Goal: Information Seeking & Learning: Learn about a topic

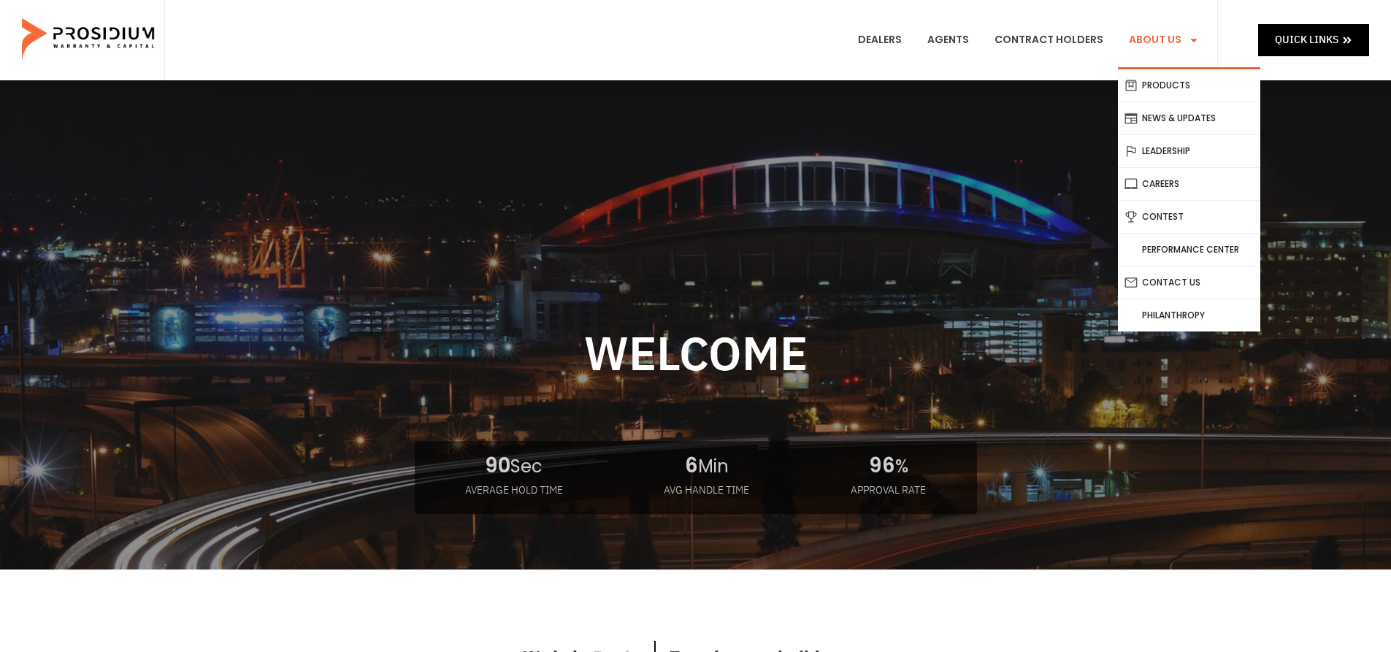
click at [1157, 47] on link "About Us" at bounding box center [1164, 40] width 92 height 54
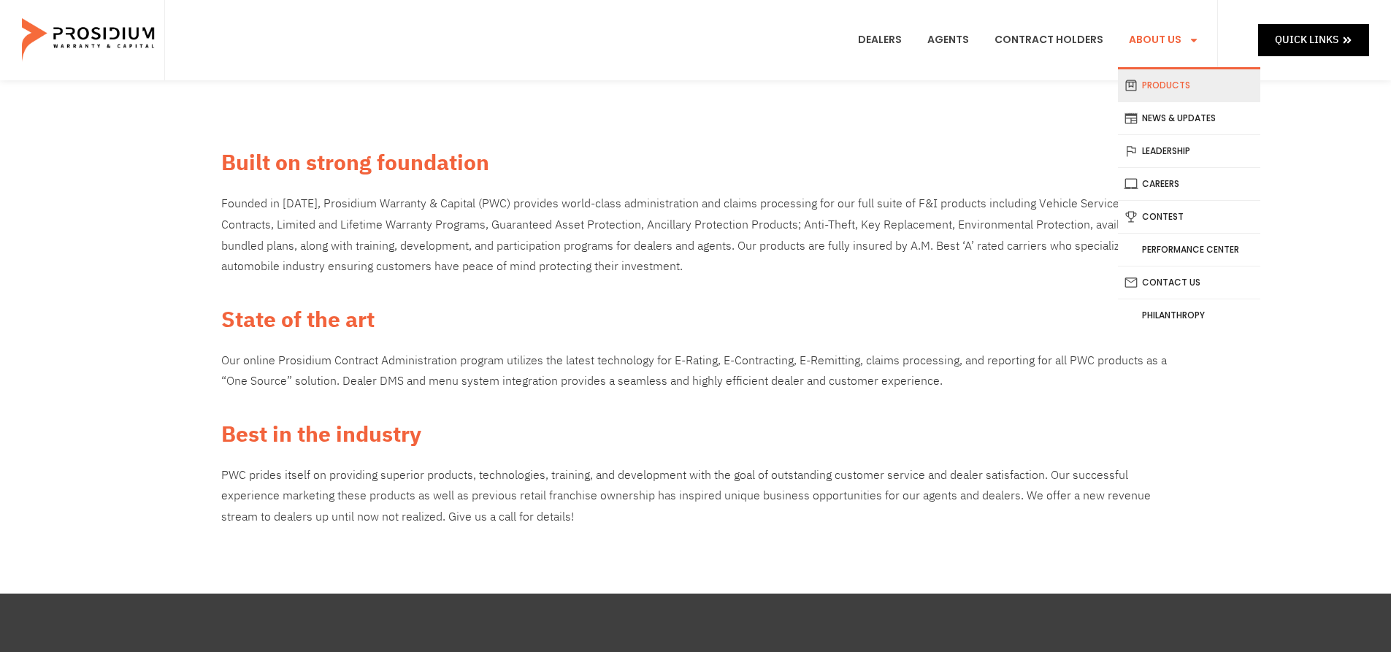
click at [1180, 86] on link "Products" at bounding box center [1189, 85] width 142 height 32
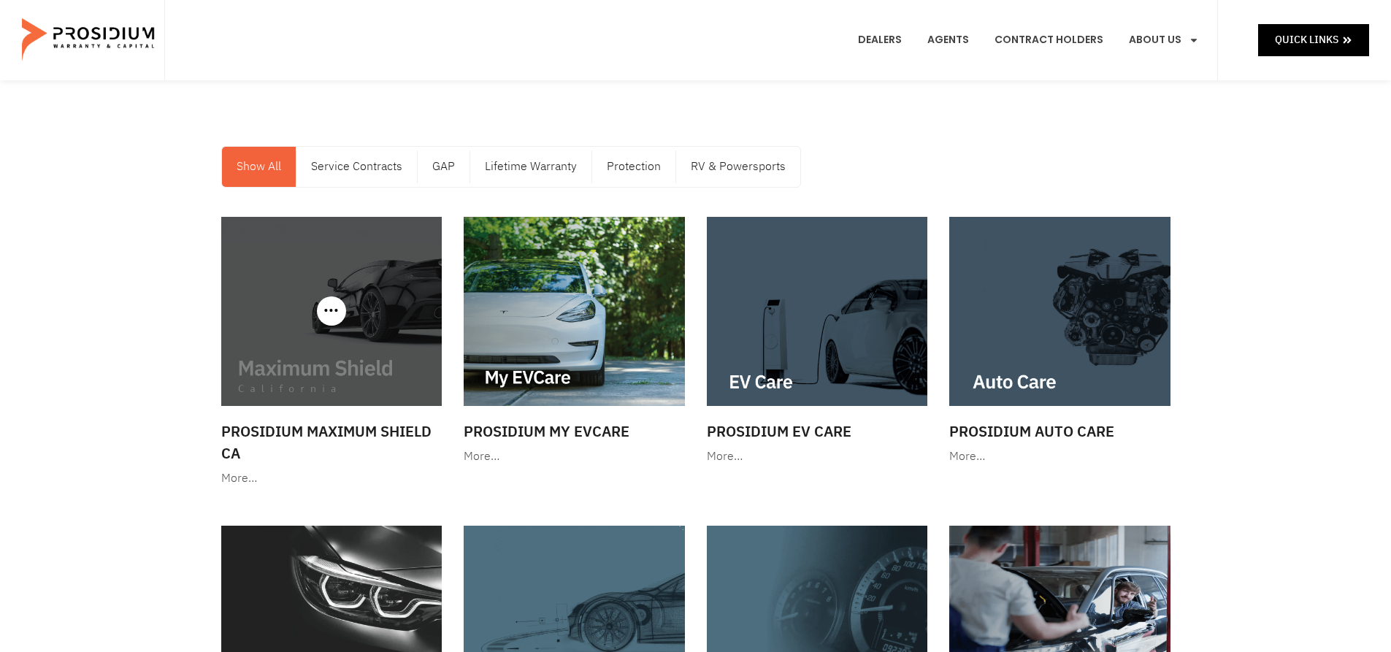
click at [369, 353] on img at bounding box center [331, 311] width 221 height 189
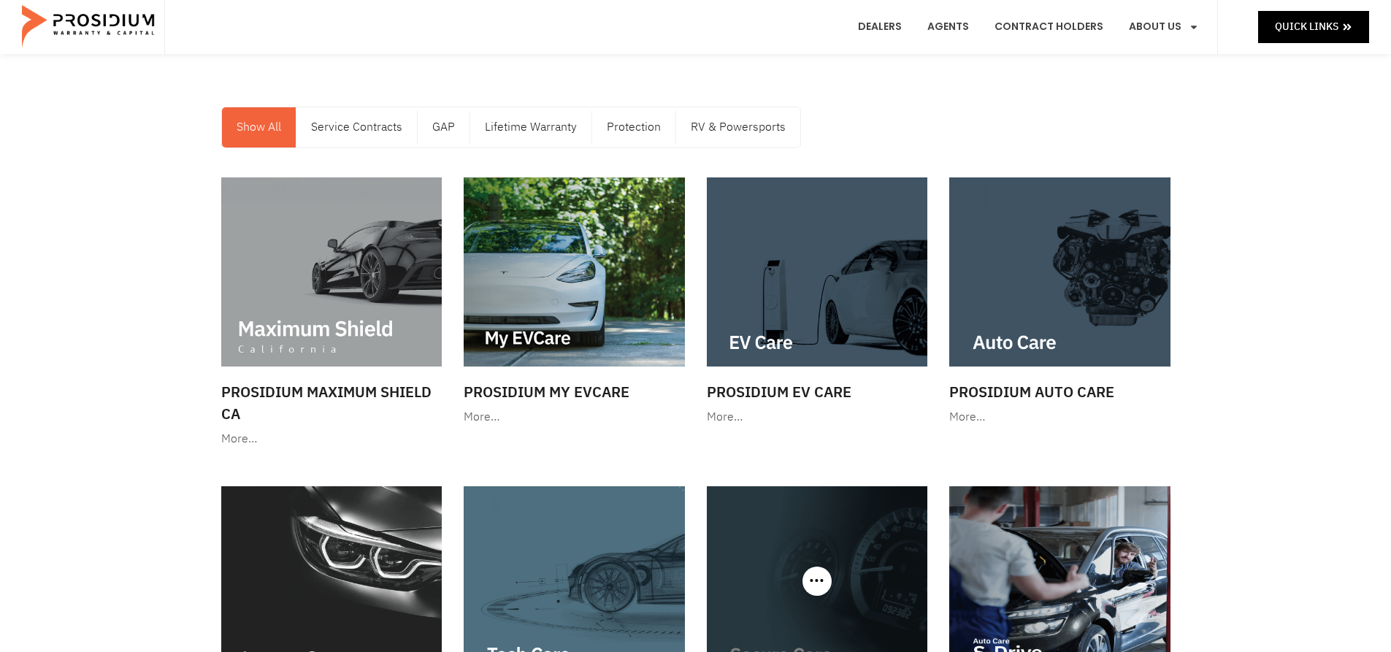
scroll to position [73, 0]
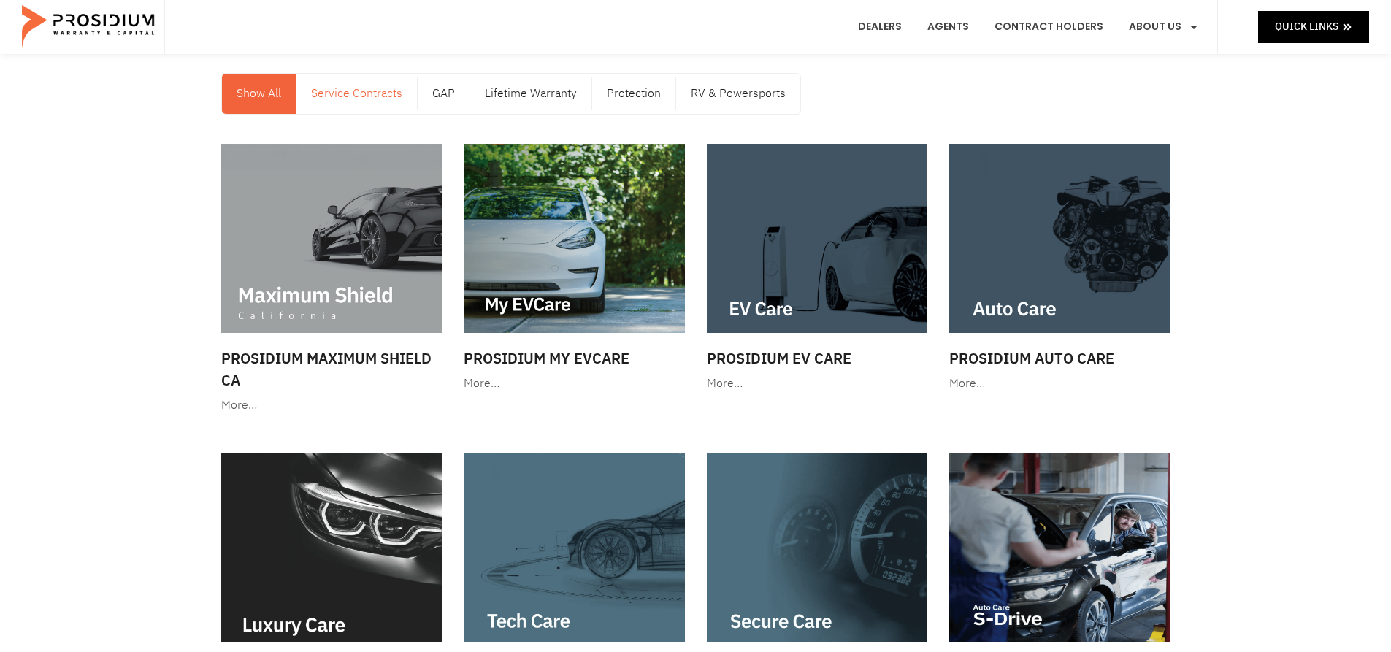
click at [359, 96] on link "Service Contracts" at bounding box center [356, 94] width 120 height 40
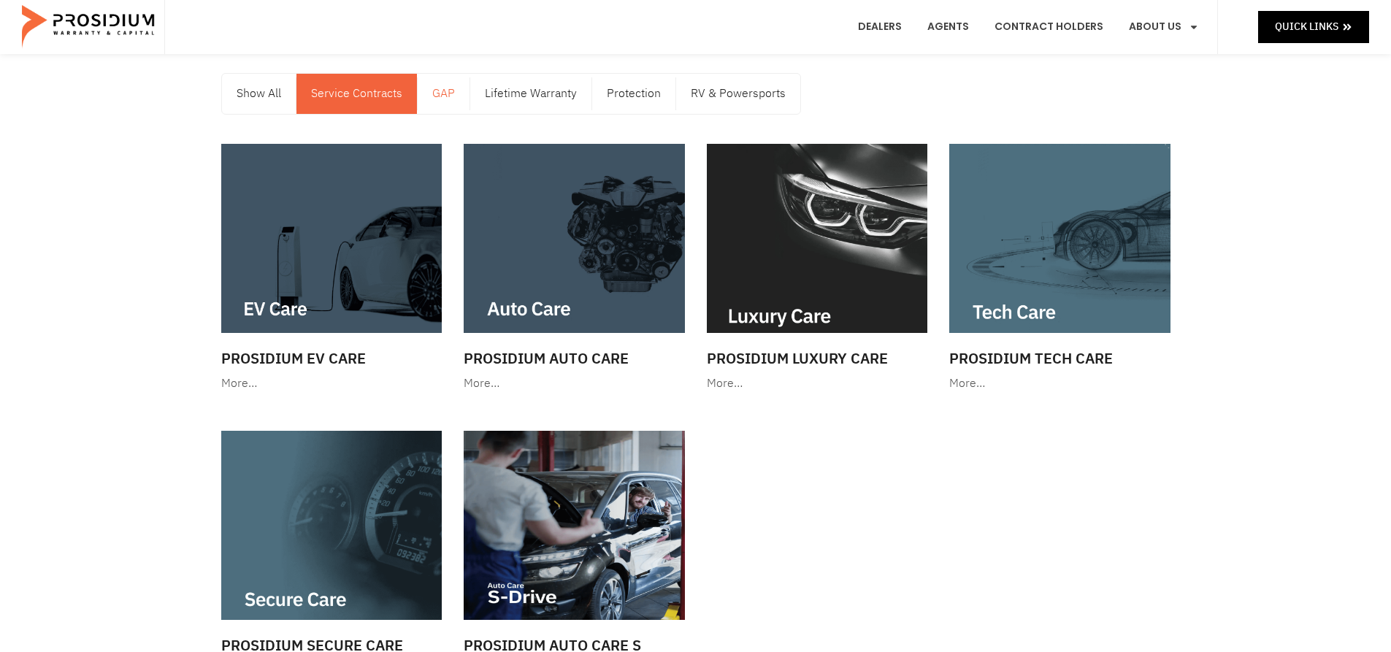
click at [455, 93] on link "GAP" at bounding box center [444, 94] width 52 height 40
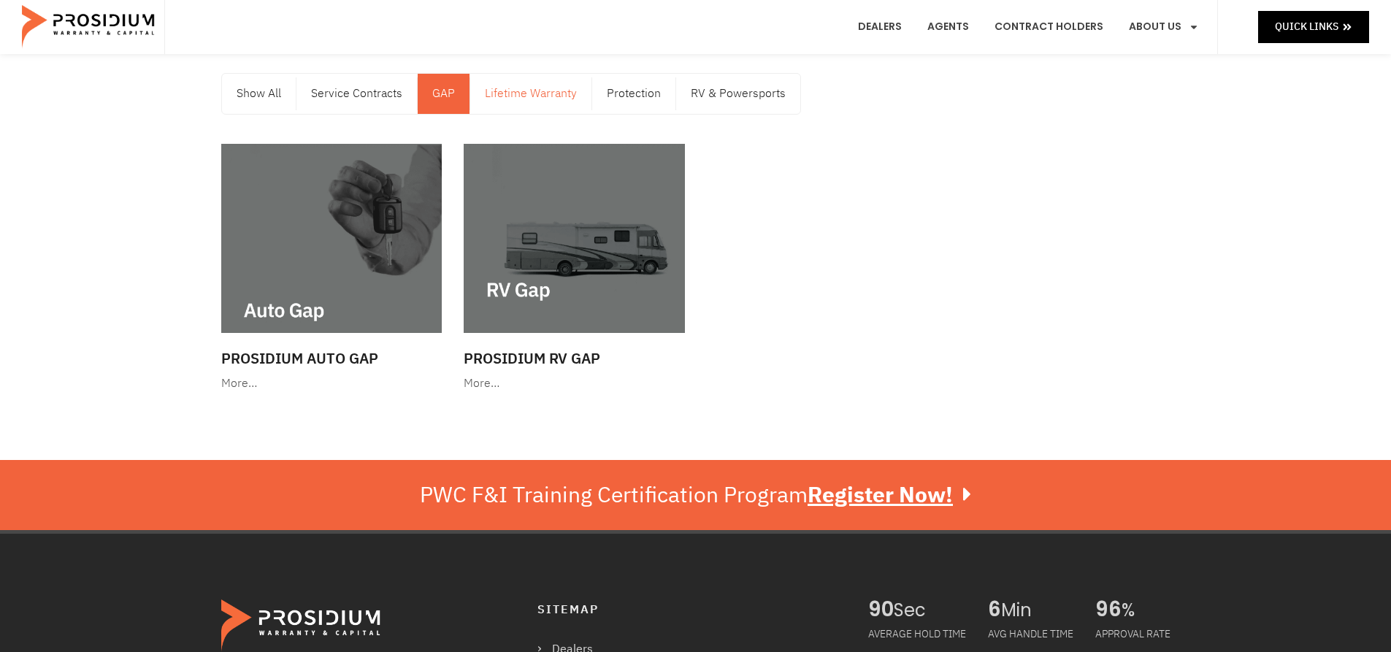
click at [557, 87] on link "Lifetime Warranty" at bounding box center [530, 94] width 121 height 40
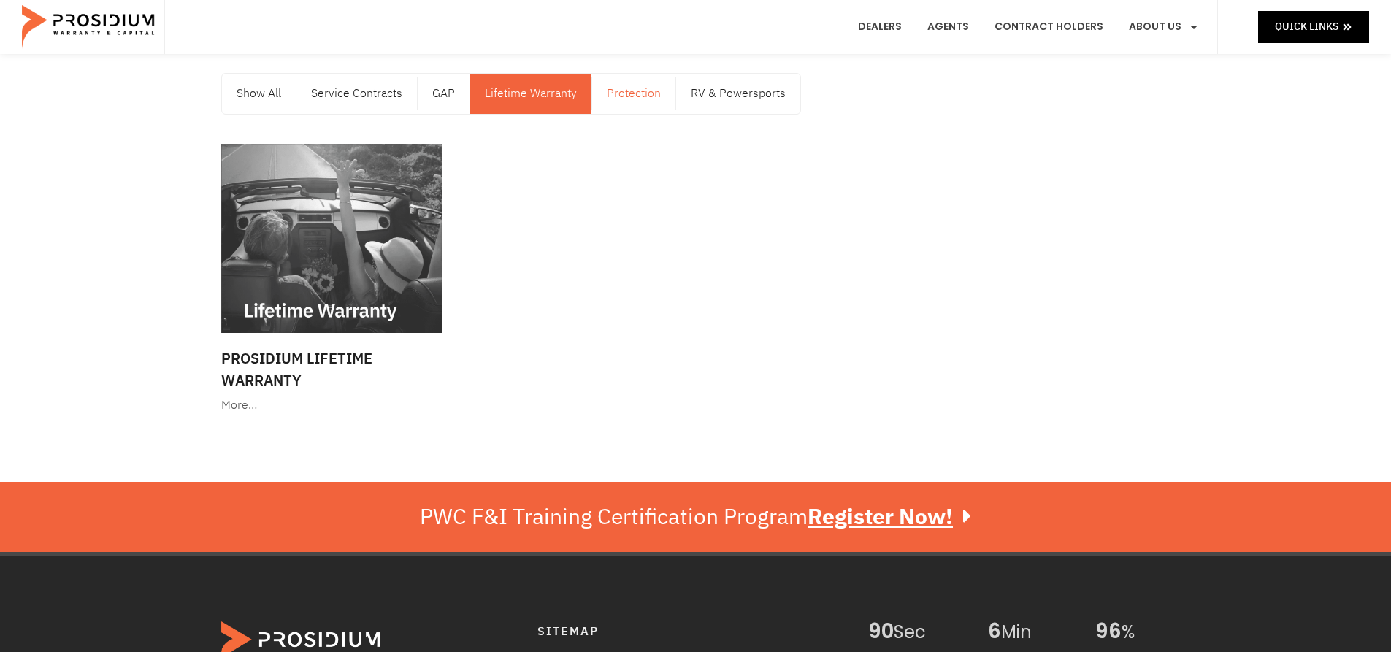
click at [648, 96] on link "Protection" at bounding box center [633, 94] width 83 height 40
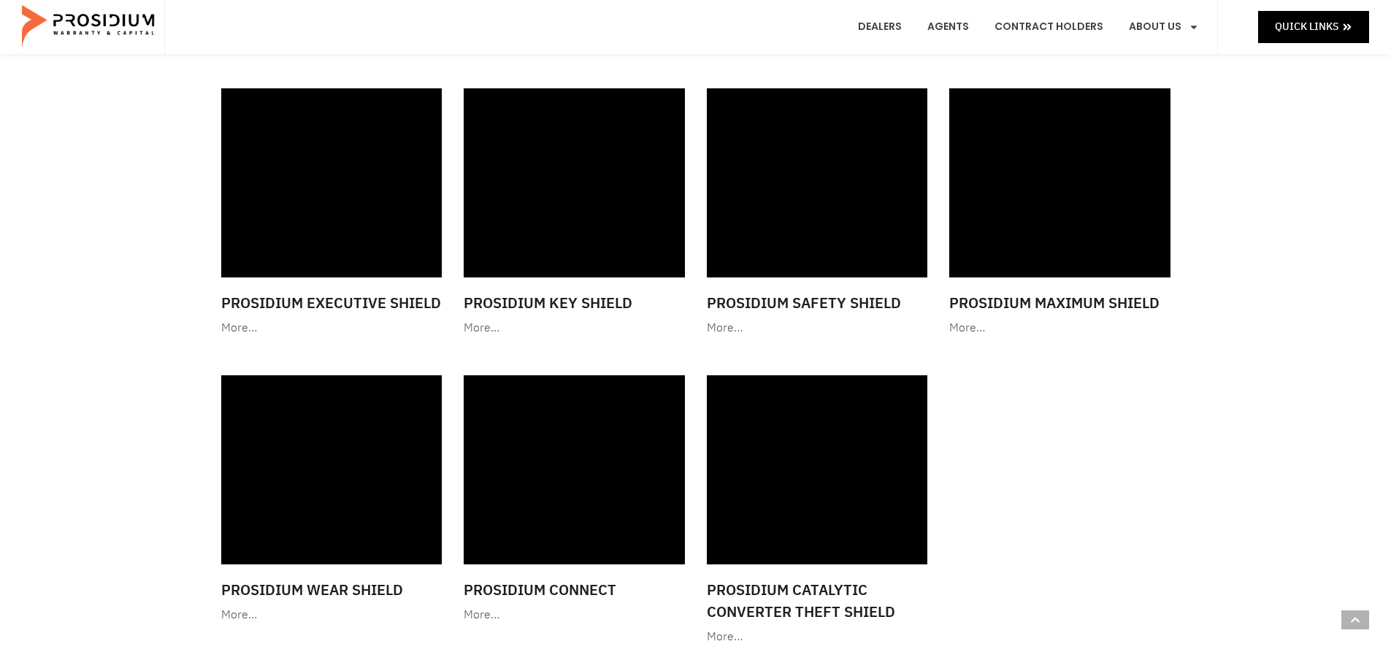
scroll to position [438, 0]
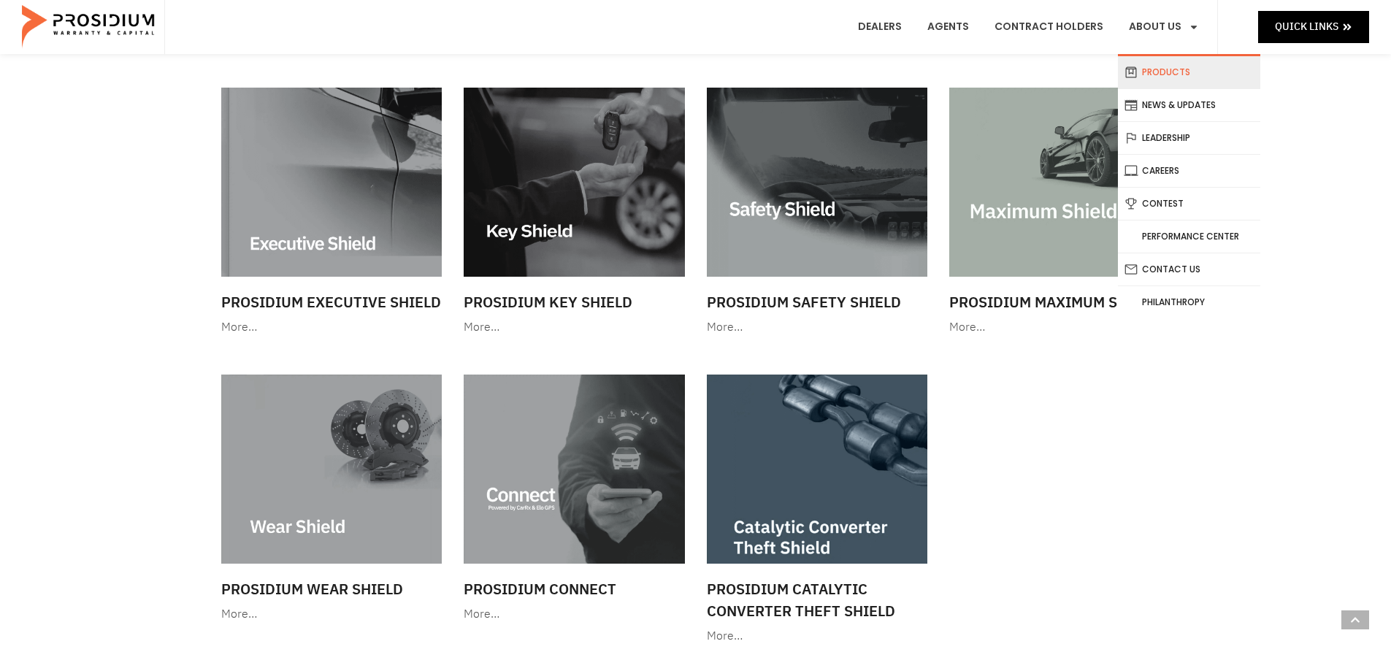
click at [1170, 69] on link "Products" at bounding box center [1189, 72] width 142 height 32
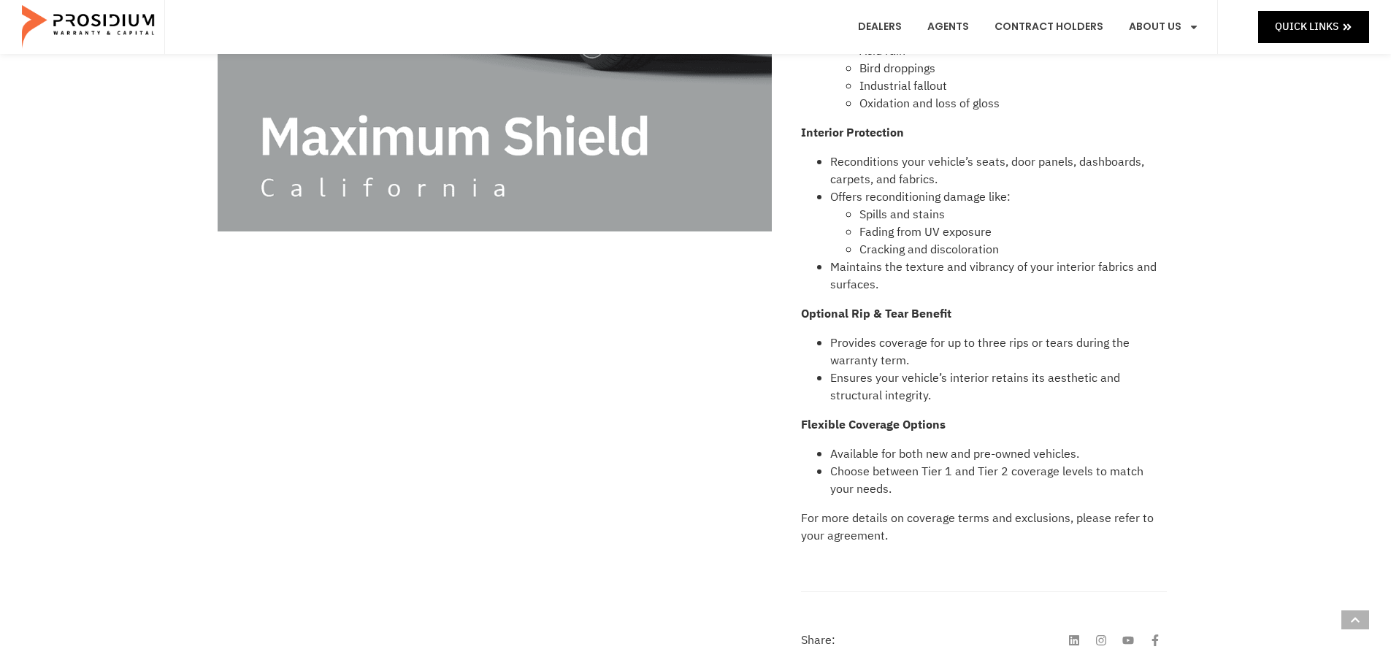
scroll to position [511, 0]
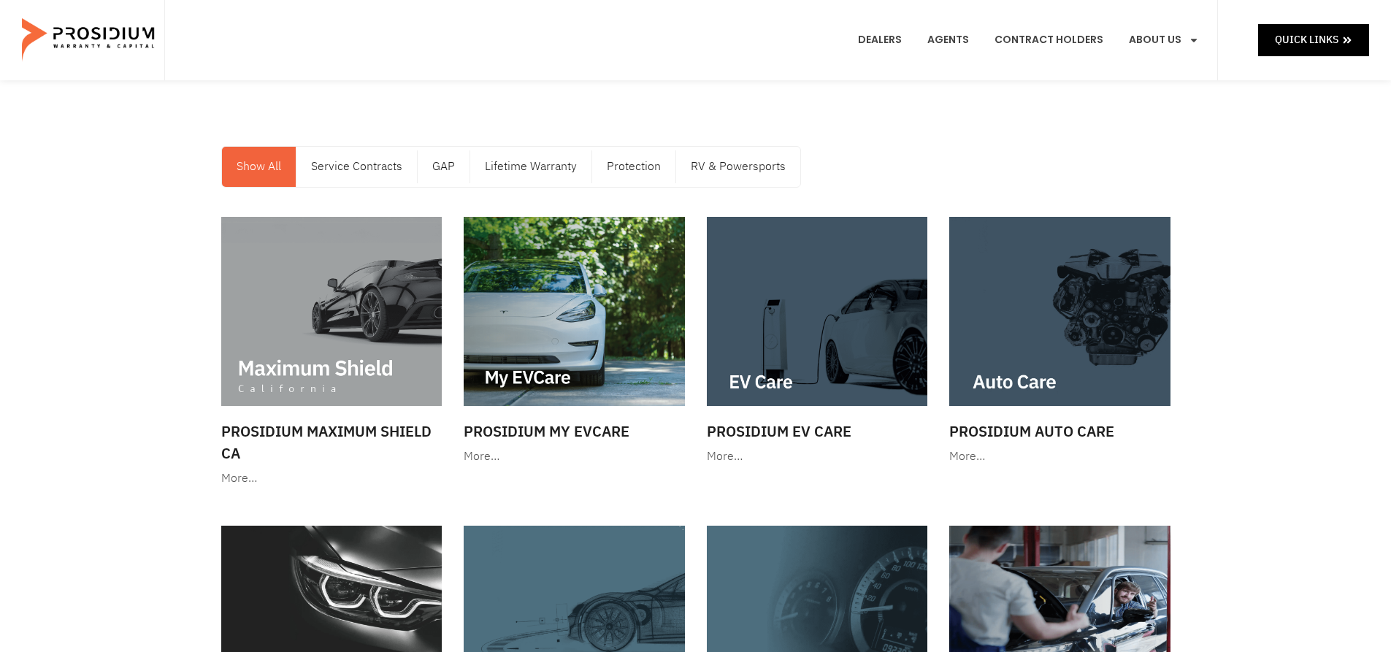
click at [735, 595] on img at bounding box center [817, 620] width 221 height 189
